Goal: Task Accomplishment & Management: Manage account settings

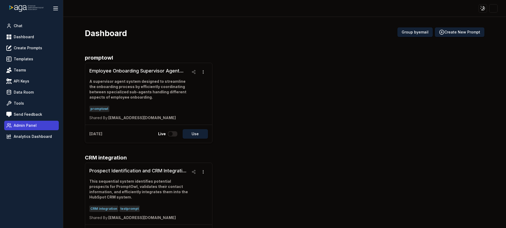
click at [28, 122] on link "Admin Panel" at bounding box center [31, 125] width 55 height 9
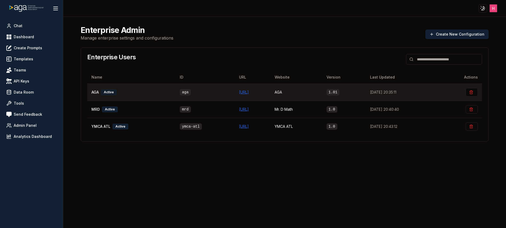
click at [107, 92] on div "Active" at bounding box center [109, 92] width 16 height 6
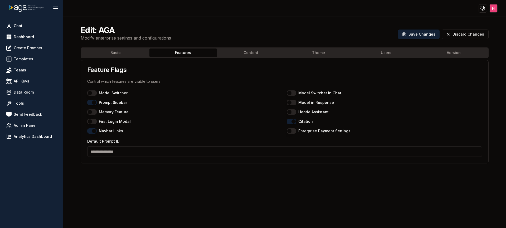
click at [187, 55] on button "Features" at bounding box center [183, 52] width 68 height 8
click at [290, 132] on button "Enterprise Payment Settings" at bounding box center [290, 130] width 9 height 5
click at [120, 52] on button "Basic" at bounding box center [111, 52] width 58 height 8
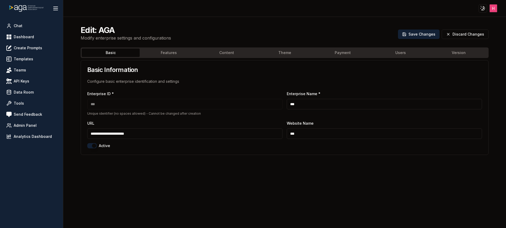
click at [220, 27] on div "Edit: AGA Modify enterprise settings and configurations Save Changes Discard Ch…" at bounding box center [284, 33] width 420 height 28
click at [186, 54] on button "Features" at bounding box center [183, 52] width 68 height 8
